Goal: Task Accomplishment & Management: Manage account settings

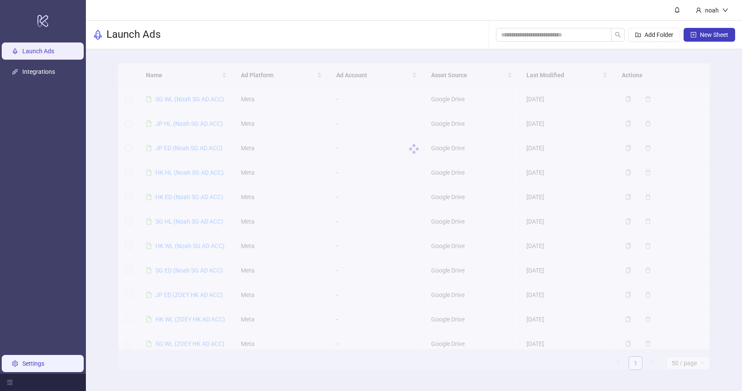
click at [32, 362] on link "Settings" at bounding box center [33, 363] width 22 height 7
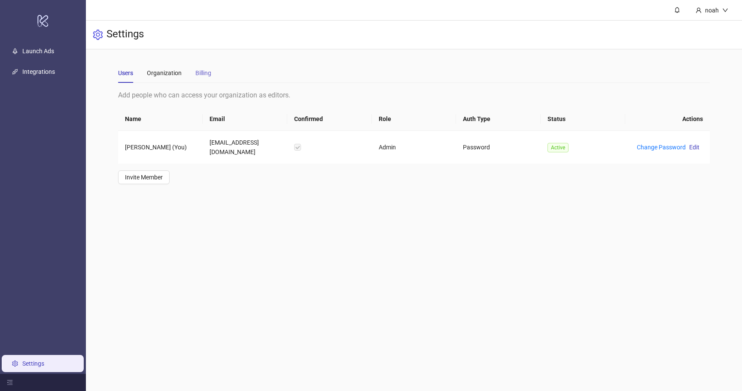
click at [203, 78] on div "Billing" at bounding box center [203, 73] width 16 height 20
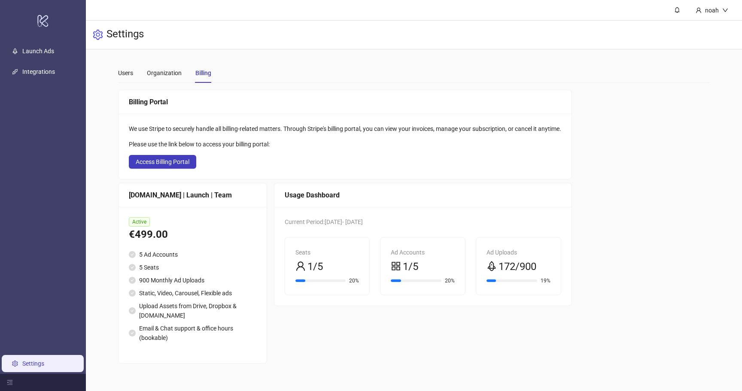
click at [167, 237] on div "€499.00" at bounding box center [193, 235] width 128 height 16
click at [193, 193] on div "[DOMAIN_NAME] | Launch | Team" at bounding box center [193, 195] width 128 height 11
click at [165, 164] on span "Access Billing Portal" at bounding box center [163, 161] width 54 height 7
